Goal: Navigation & Orientation: Find specific page/section

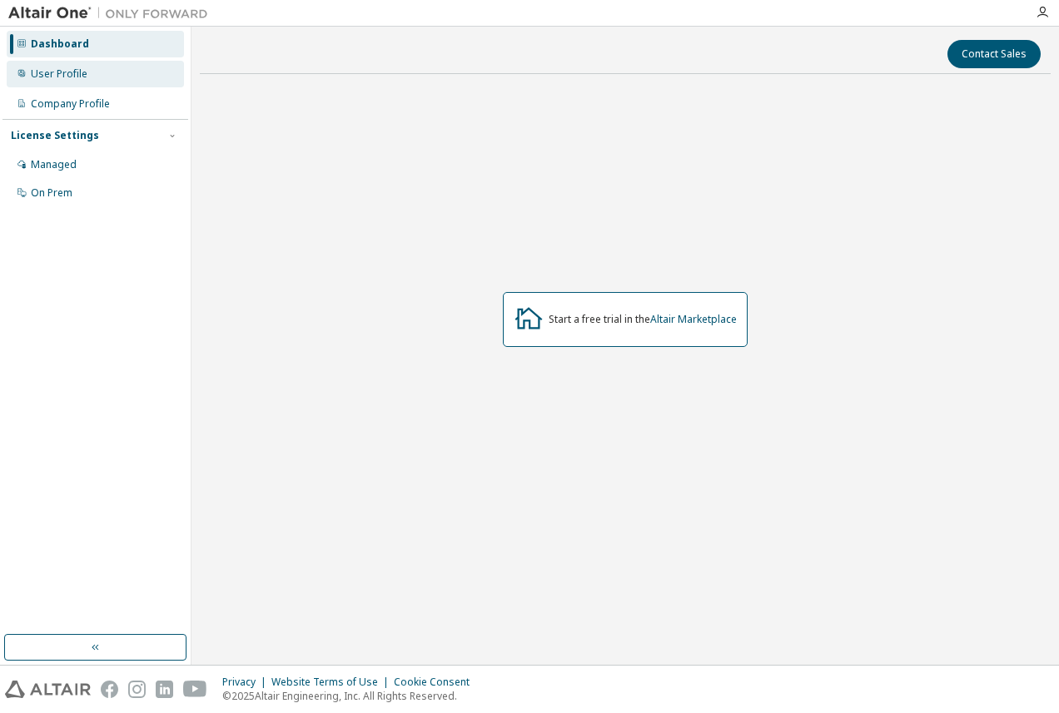
click at [50, 75] on div "User Profile" at bounding box center [59, 73] width 57 height 13
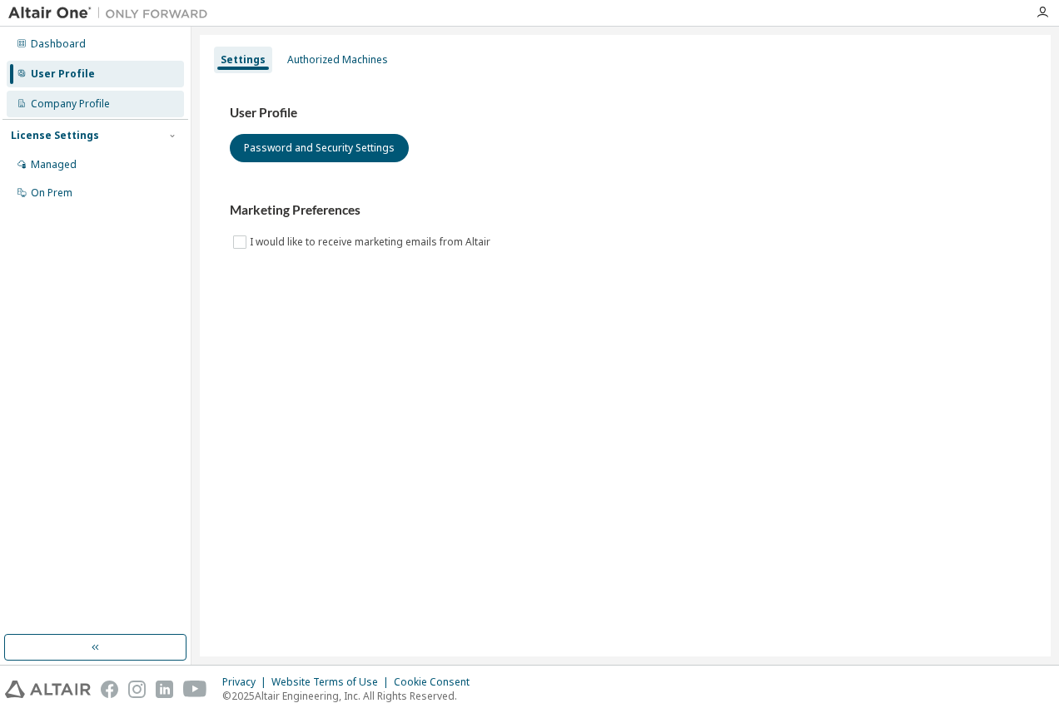
click at [57, 107] on div "Company Profile" at bounding box center [70, 103] width 79 height 13
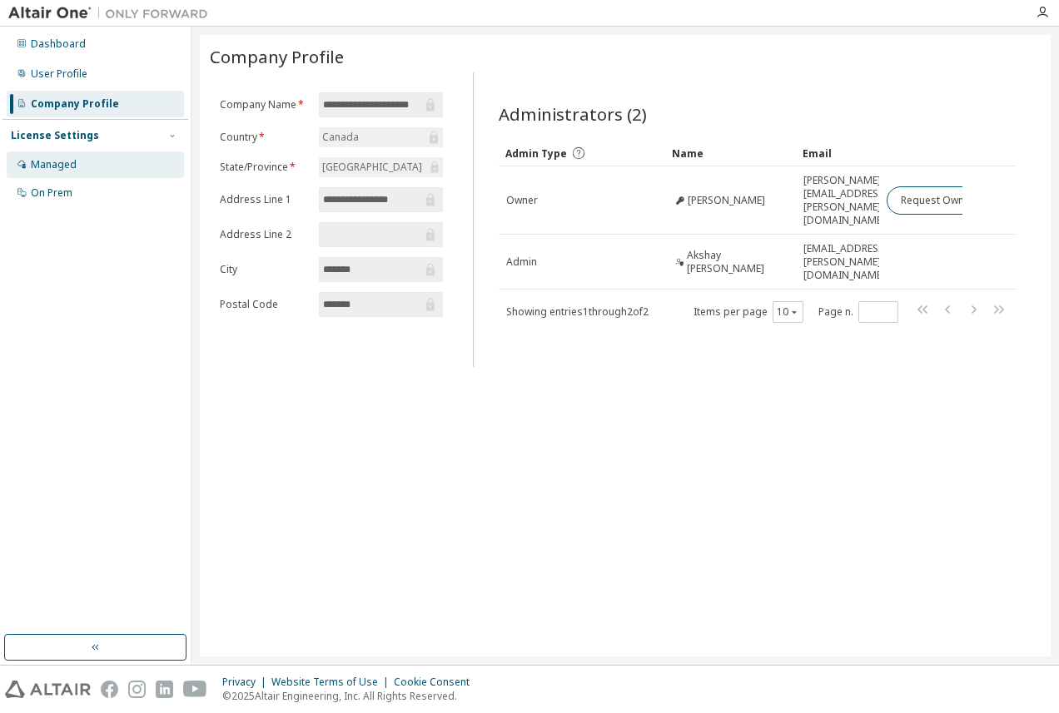
click at [53, 169] on div "Managed" at bounding box center [54, 164] width 46 height 13
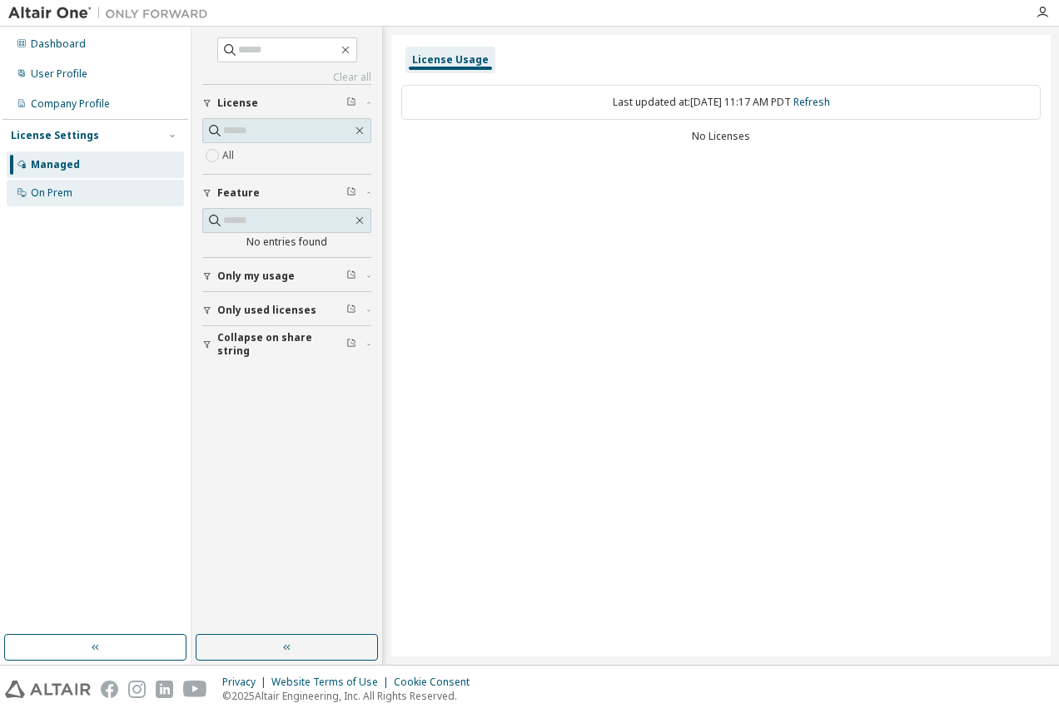
click at [37, 192] on div "On Prem" at bounding box center [52, 192] width 42 height 13
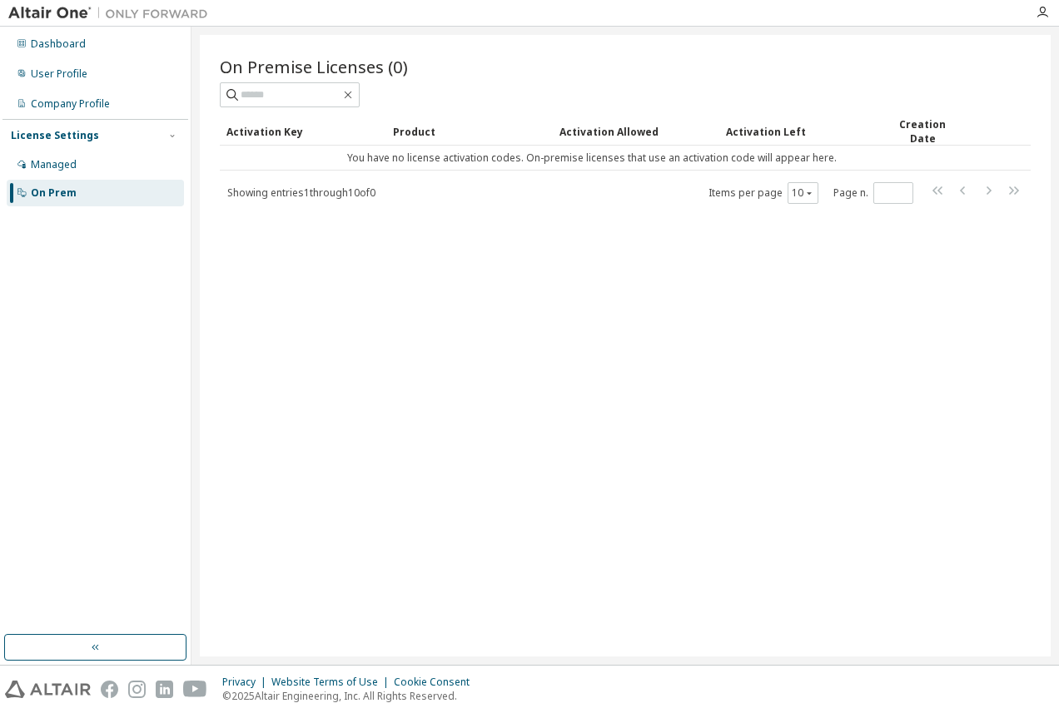
click at [614, 355] on div "On Premise Licenses (0) Clear Load Save Save As Field Operator Value Select fil…" at bounding box center [625, 346] width 851 height 622
click at [62, 77] on div "User Profile" at bounding box center [59, 73] width 57 height 13
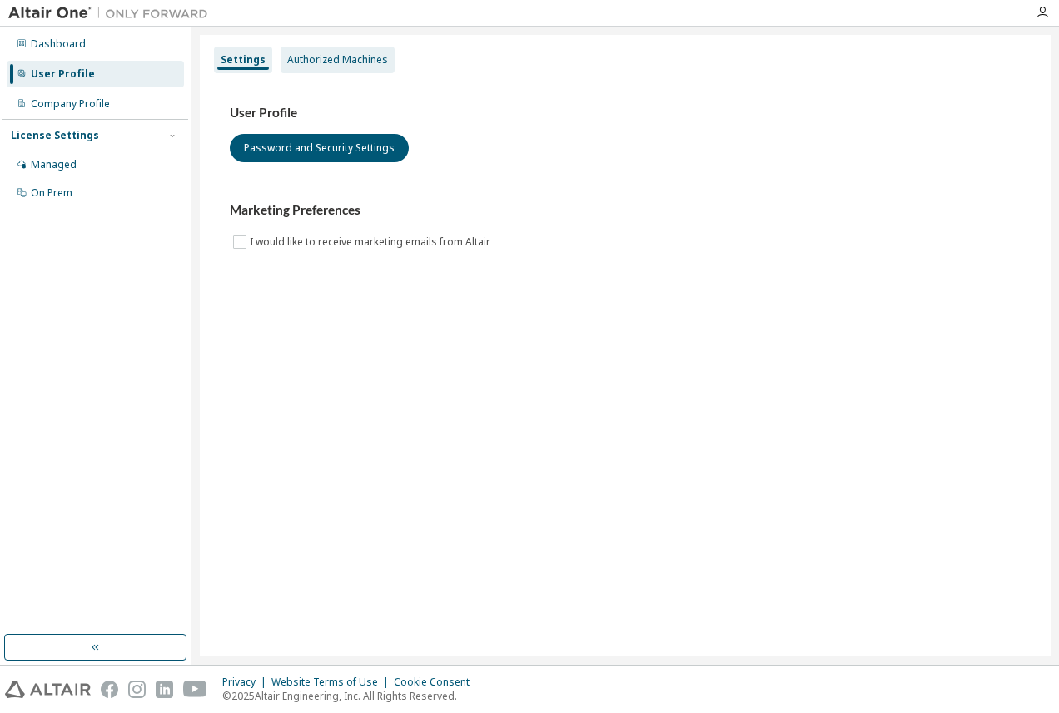
click at [330, 62] on div "Authorized Machines" at bounding box center [337, 59] width 101 height 13
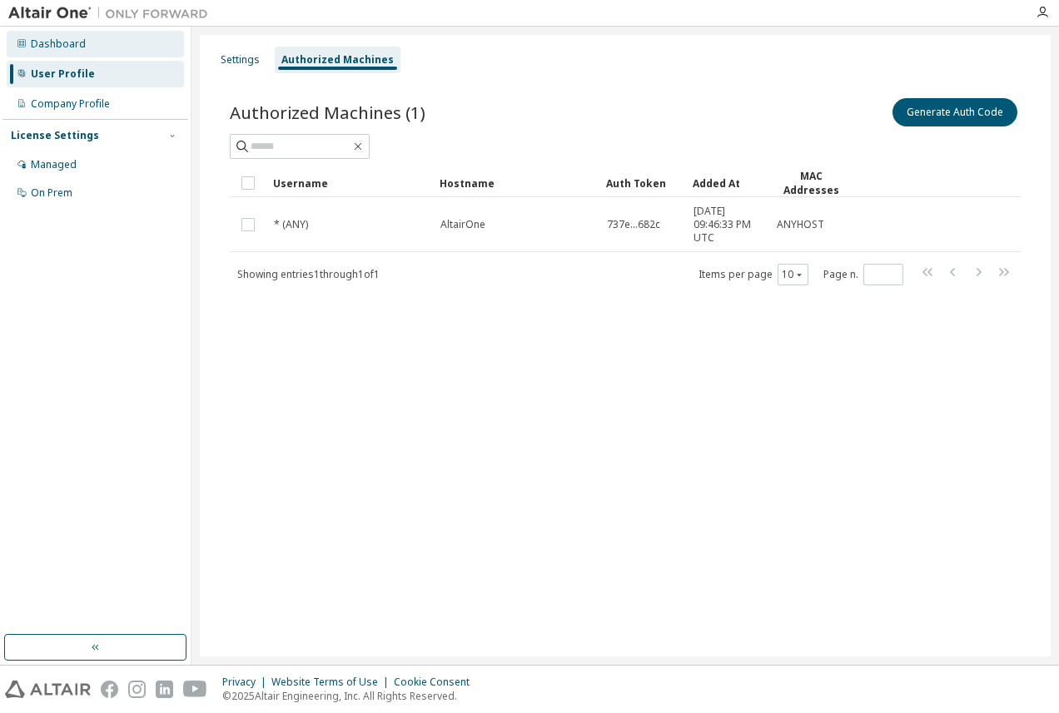
click at [48, 32] on div "Dashboard" at bounding box center [95, 44] width 177 height 27
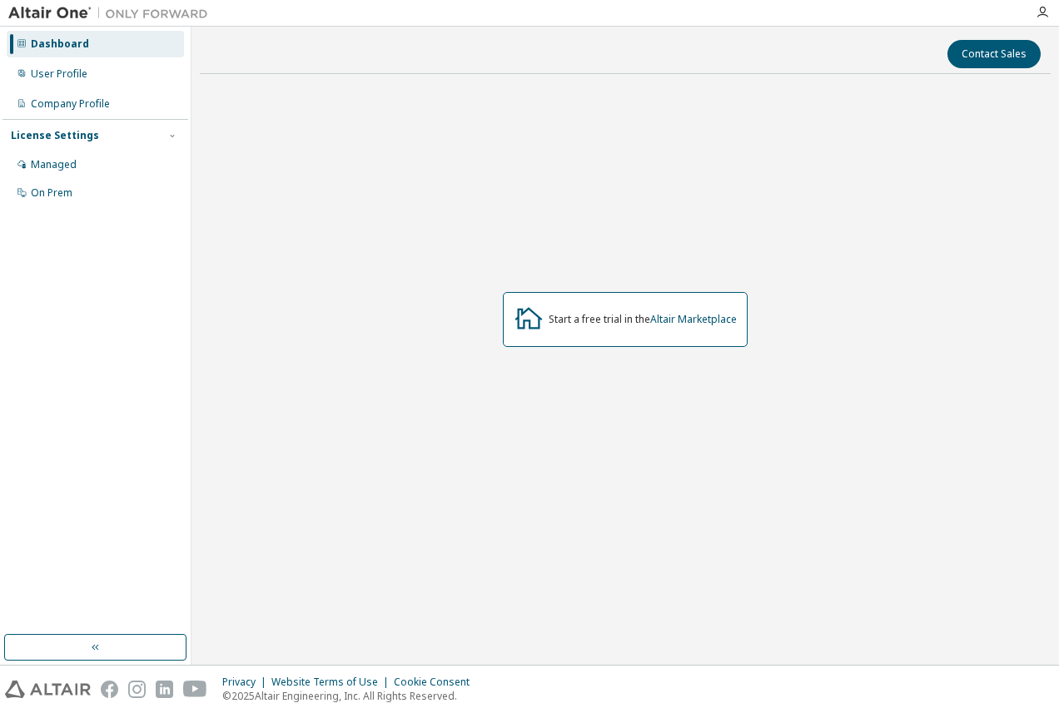
click at [469, 478] on div "Start a free trial in the Altair Marketplace" at bounding box center [625, 319] width 851 height 464
click at [67, 108] on div "Company Profile" at bounding box center [70, 103] width 79 height 13
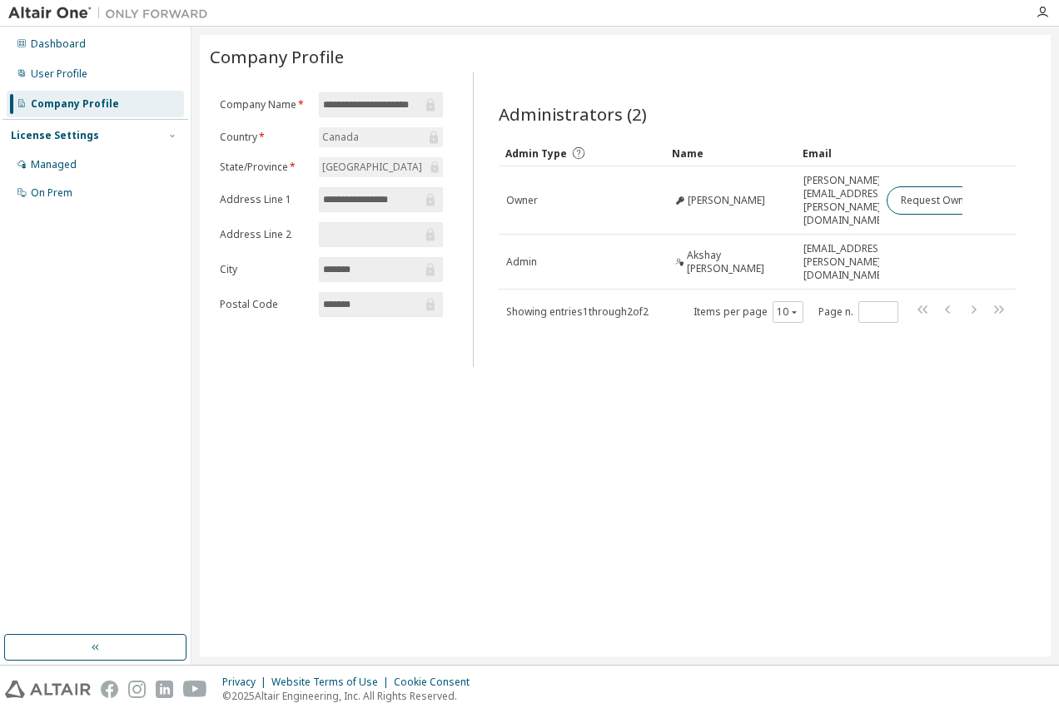
click at [709, 456] on div "**********" at bounding box center [625, 346] width 851 height 622
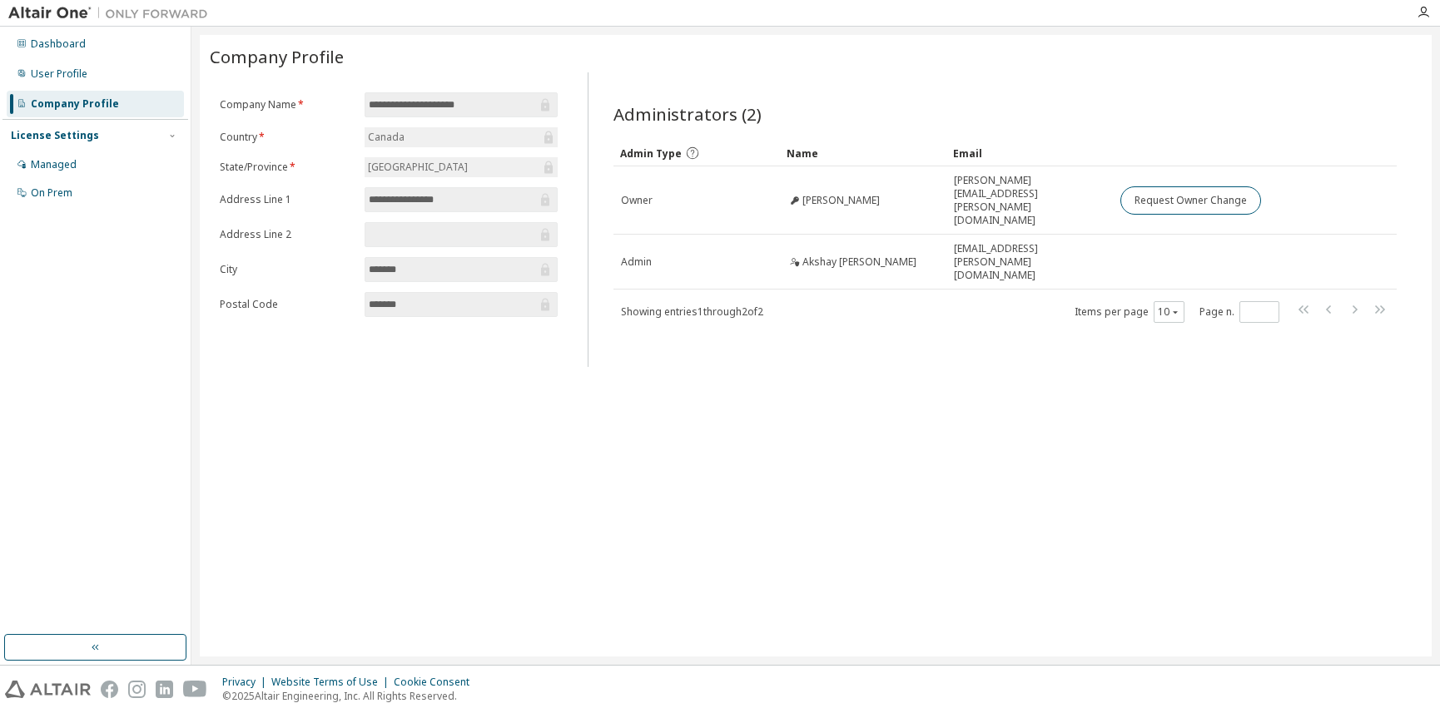
click at [1016, 407] on div "**********" at bounding box center [816, 346] width 1232 height 622
click at [872, 380] on div "**********" at bounding box center [816, 346] width 1232 height 622
click at [112, 383] on div "Dashboard User Profile Company Profile License Settings Managed On Prem" at bounding box center [95, 331] width 186 height 604
click at [54, 197] on div "On Prem" at bounding box center [52, 192] width 42 height 13
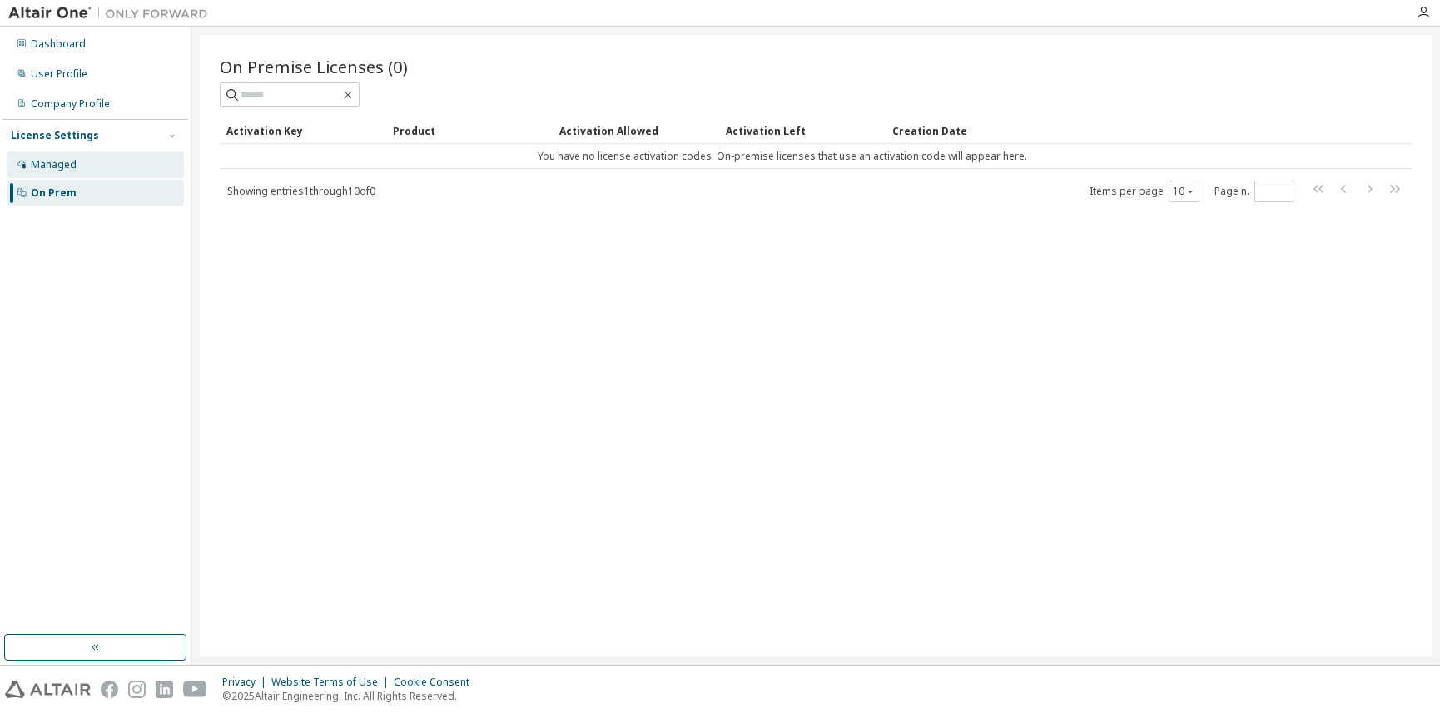
click at [57, 165] on div "Managed" at bounding box center [54, 164] width 46 height 13
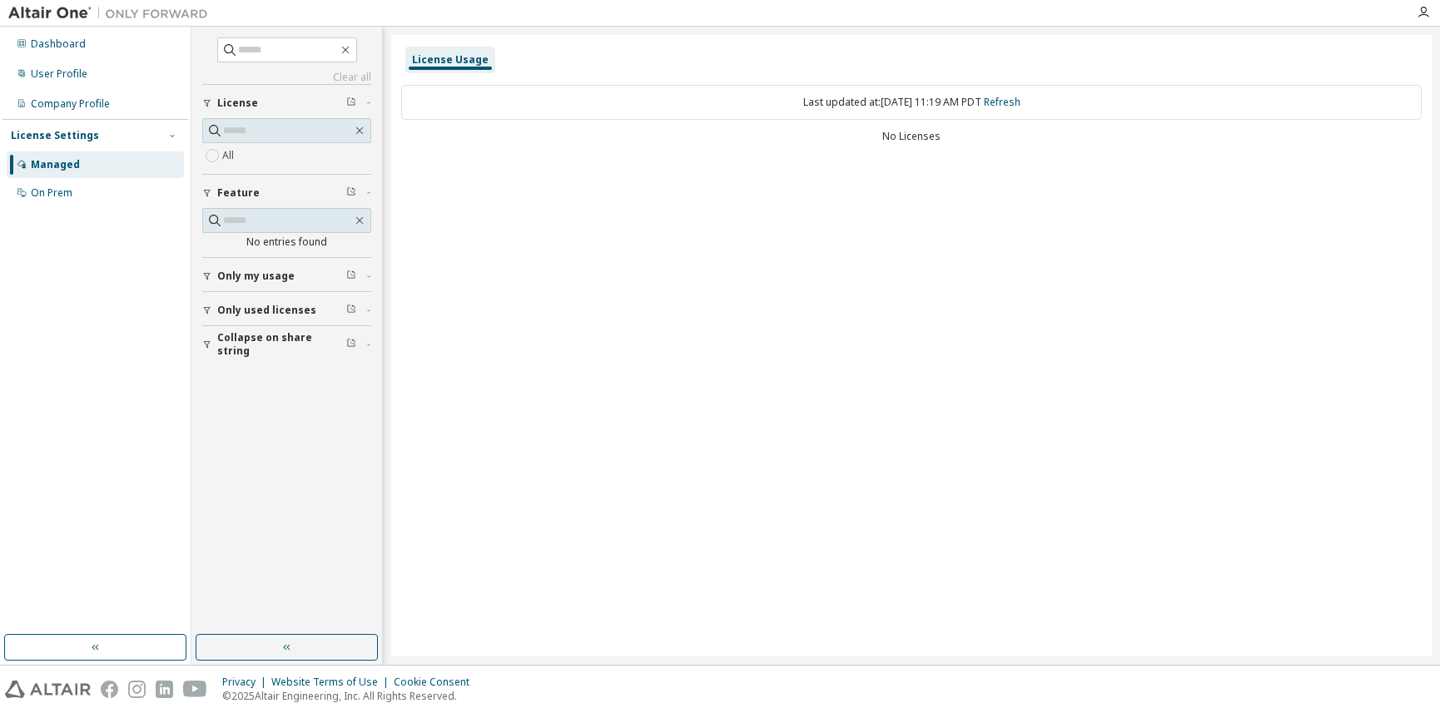
click at [266, 350] on span "Collapse on share string" at bounding box center [281, 344] width 129 height 27
click at [147, 403] on div "Dashboard User Profile Company Profile License Settings Managed On Prem" at bounding box center [95, 331] width 186 height 604
